Goal: Navigation & Orientation: Find specific page/section

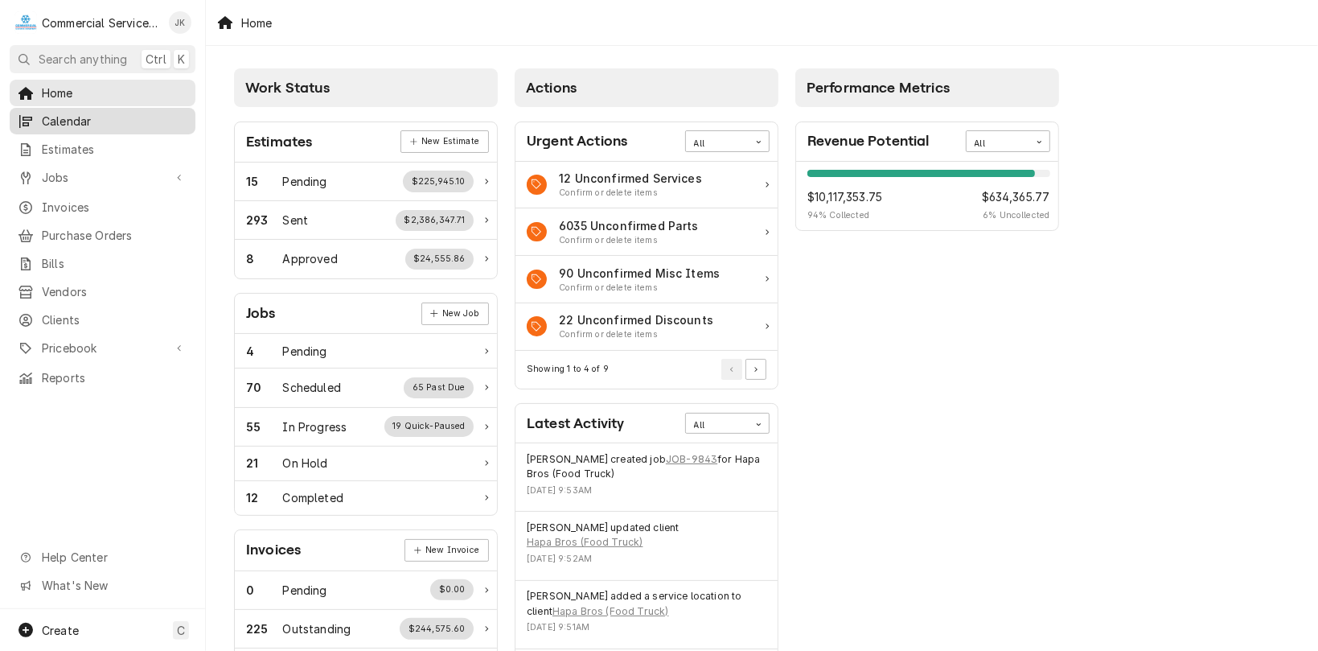
click at [88, 117] on span "Calendar" at bounding box center [115, 121] width 146 height 17
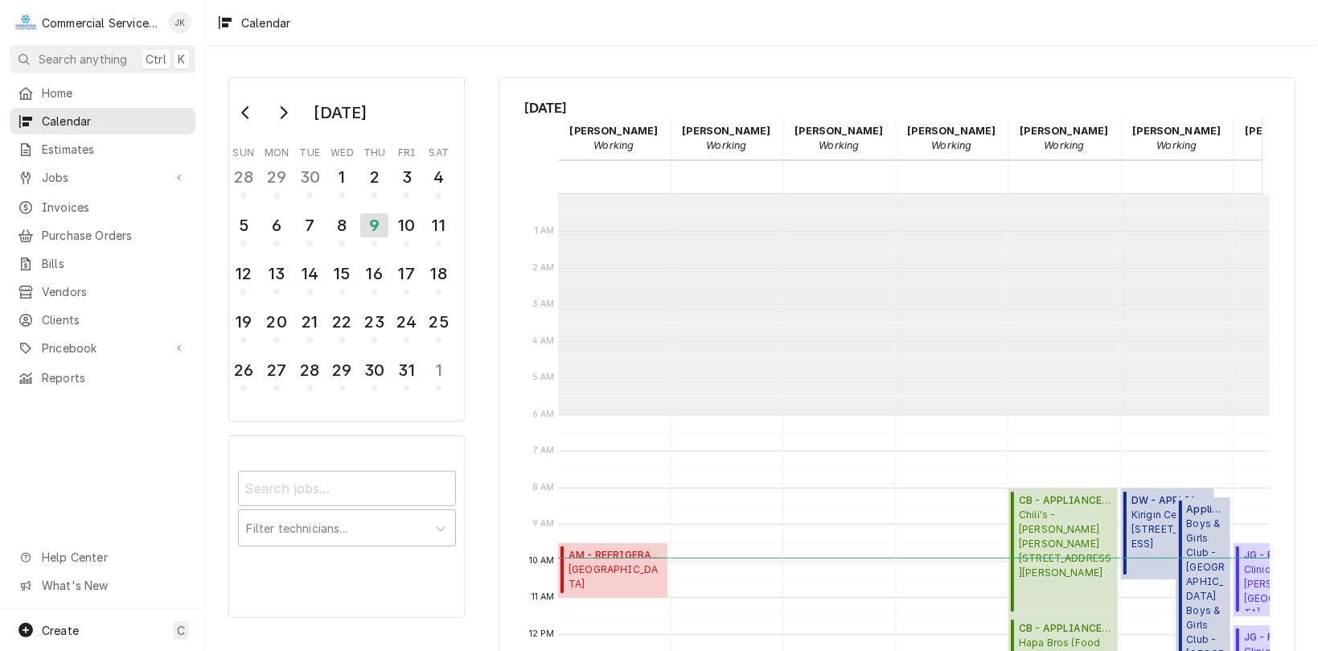
scroll to position [220, 0]
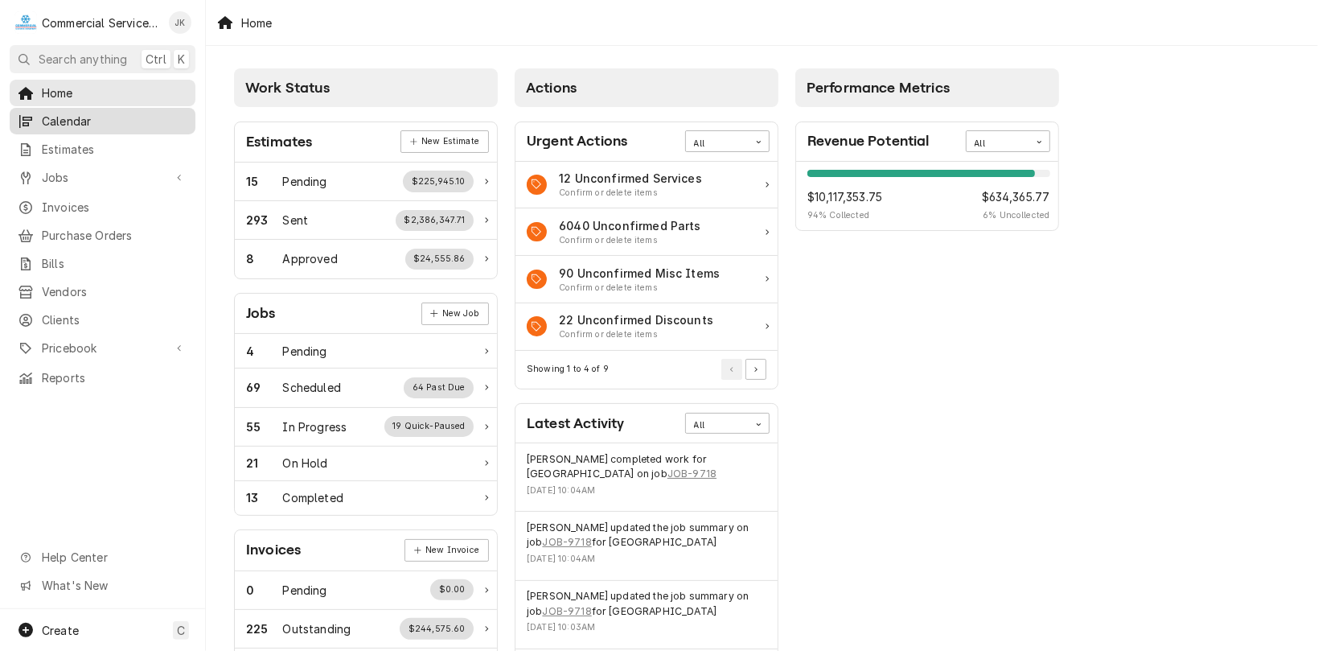
click at [115, 117] on span "Calendar" at bounding box center [115, 121] width 146 height 17
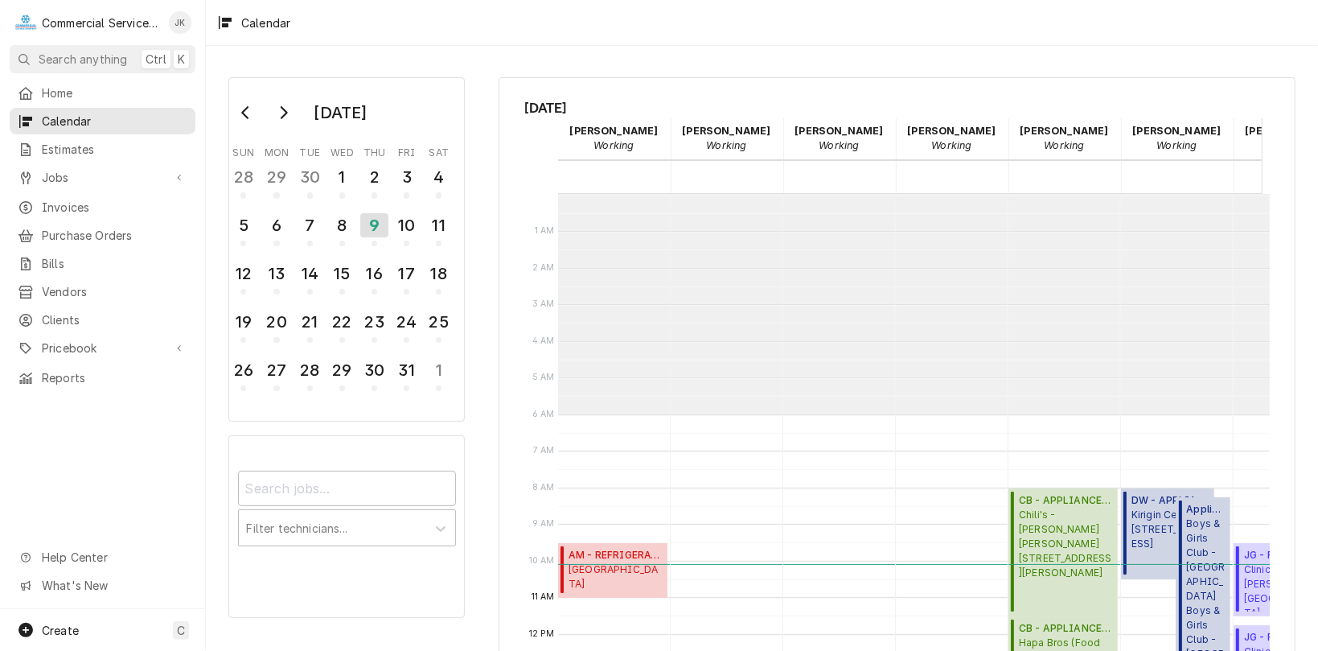
scroll to position [220, 0]
